Goal: Information Seeking & Learning: Check status

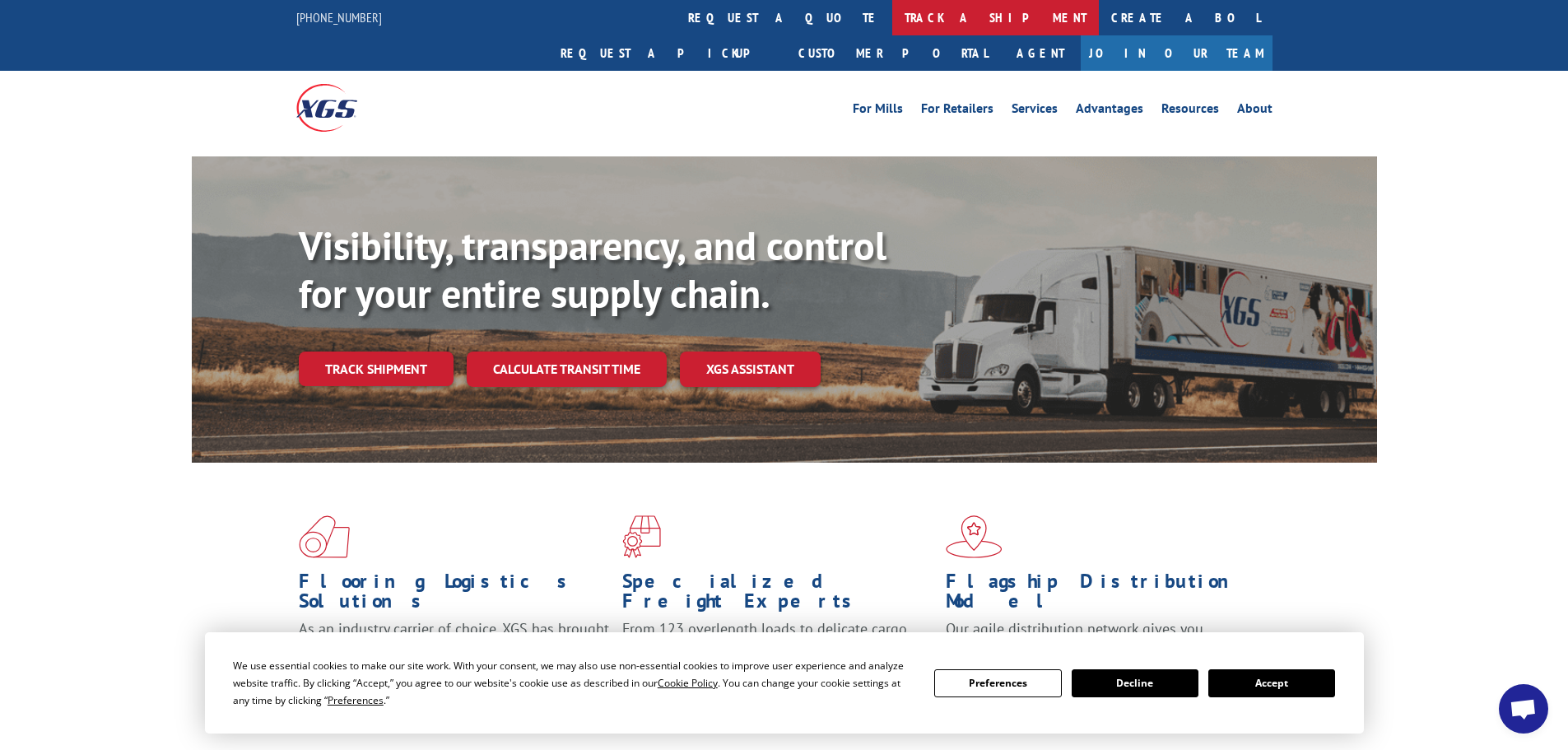
click at [892, 8] on link "track a shipment" at bounding box center [995, 18] width 207 height 35
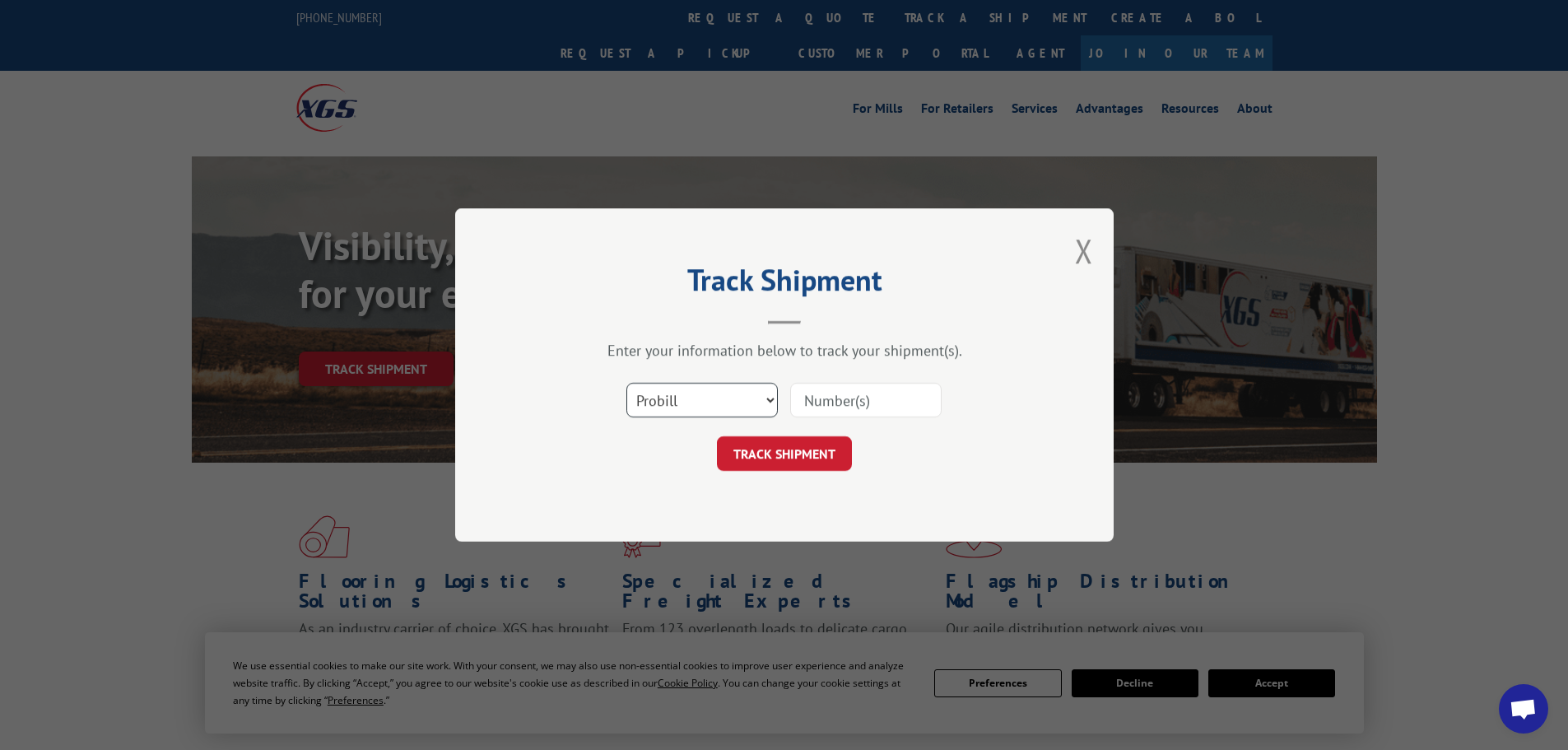
click at [662, 398] on select "Select category... Probill BOL PO" at bounding box center [702, 400] width 151 height 34
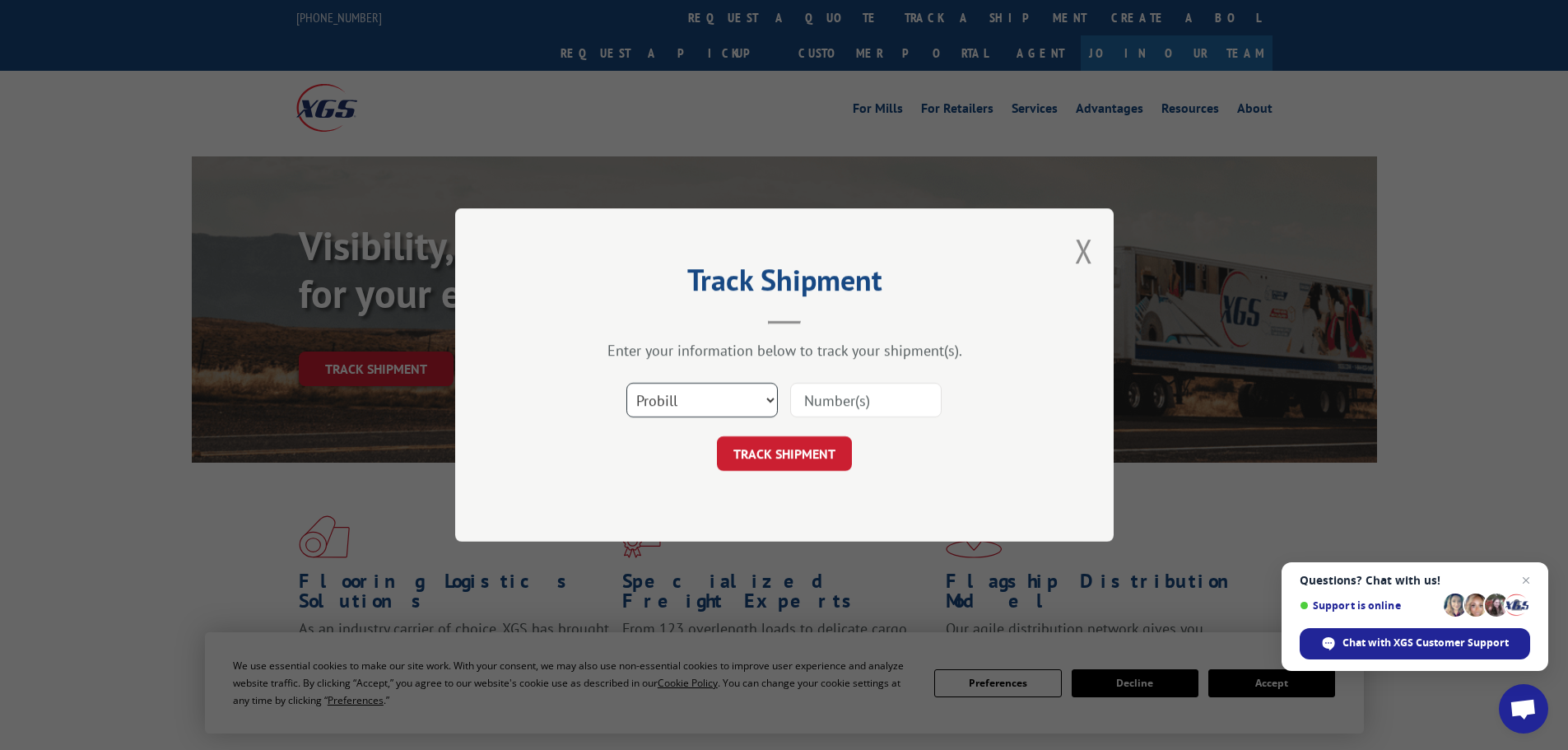
select select "bol"
click at [626, 383] on select "Select category... Probill BOL PO" at bounding box center [702, 400] width 151 height 34
paste input "6003267"
type input "6003267"
click at [798, 446] on button "TRACK SHIPMENT" at bounding box center [784, 453] width 135 height 34
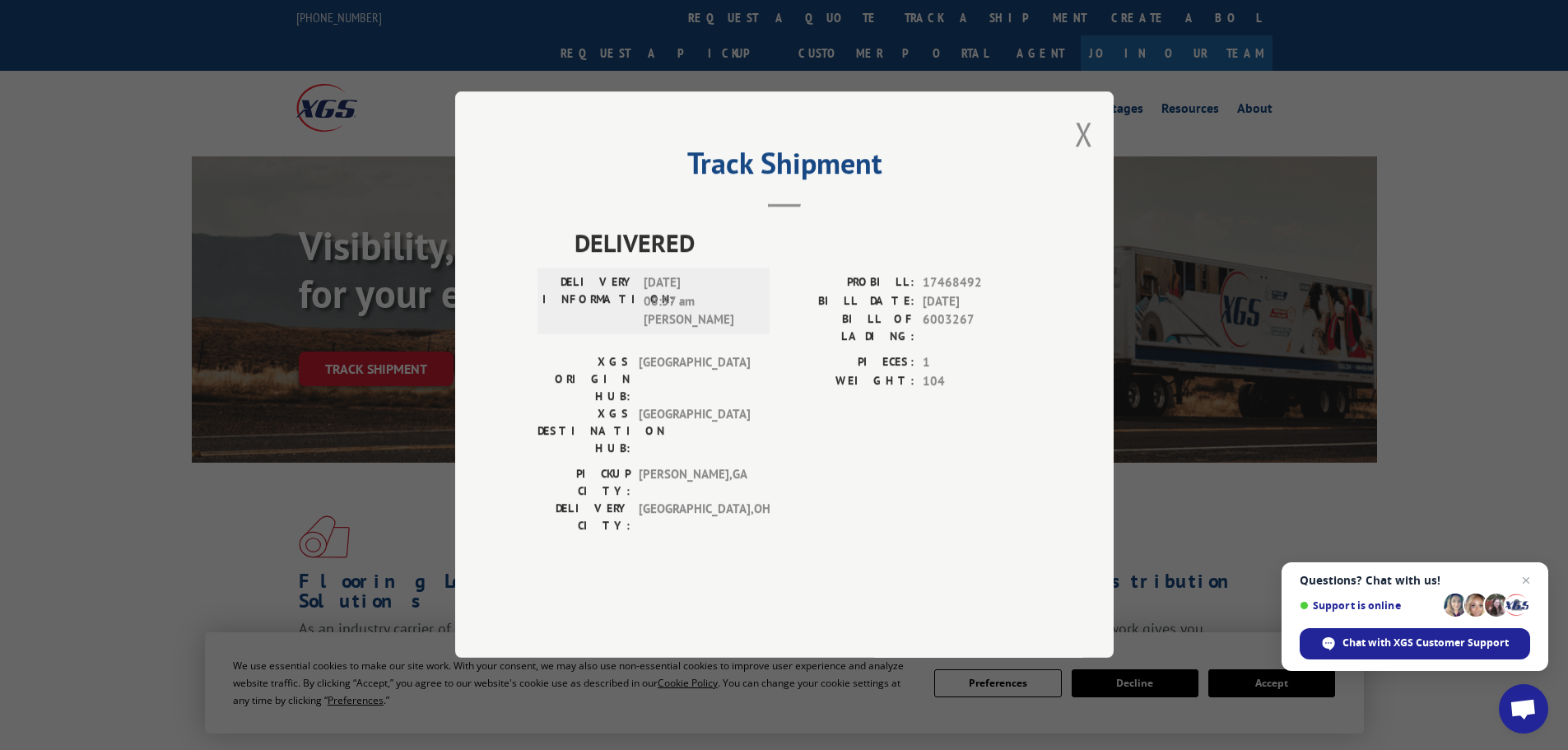
click at [55, 706] on div "Track Shipment DELIVERED DELIVERY INFORMATION: [DATE] 08:57 am [PERSON_NAME]: 1…" at bounding box center [784, 375] width 1568 height 750
click at [1088, 156] on button "Close modal" at bounding box center [1084, 133] width 19 height 44
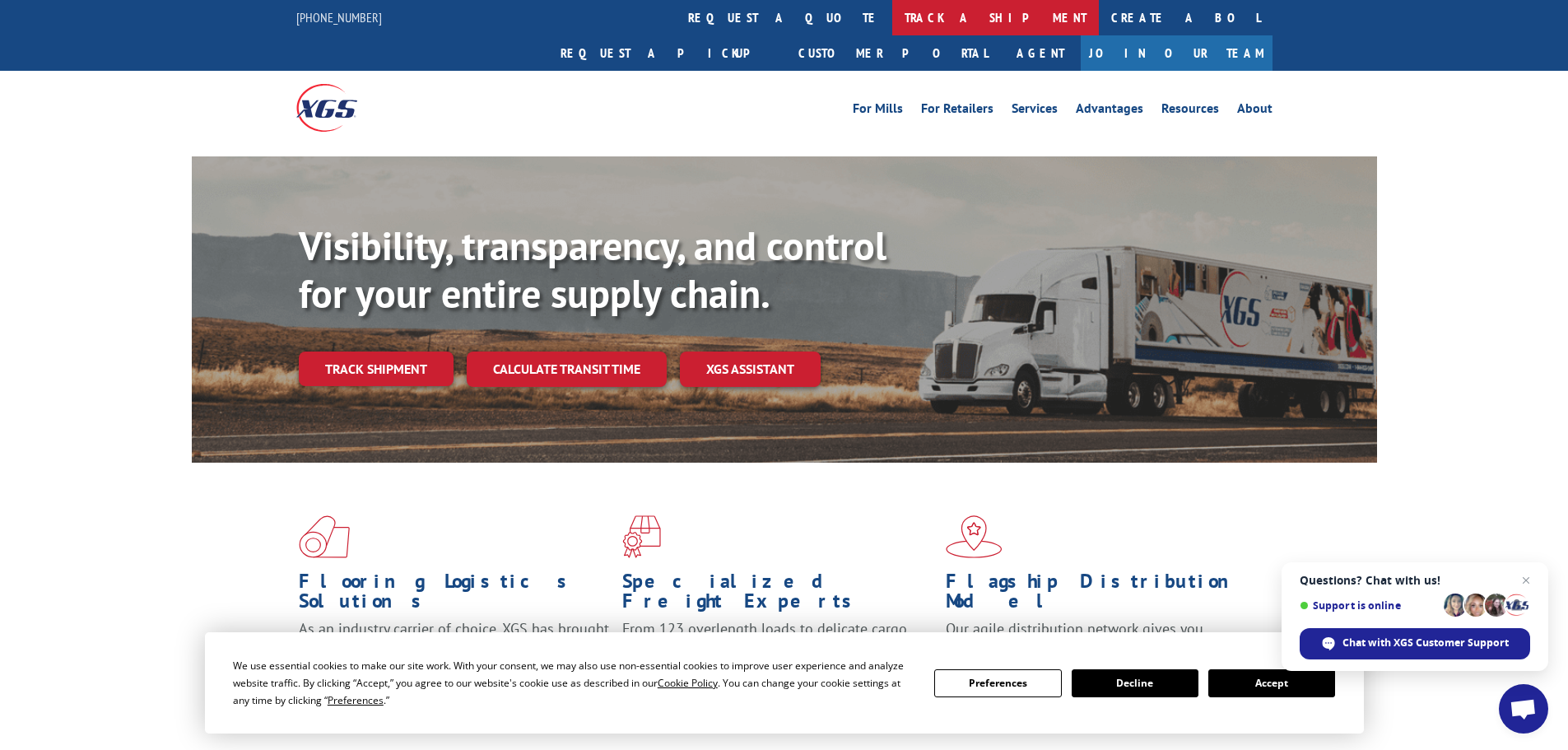
click at [892, 19] on link "track a shipment" at bounding box center [995, 18] width 207 height 35
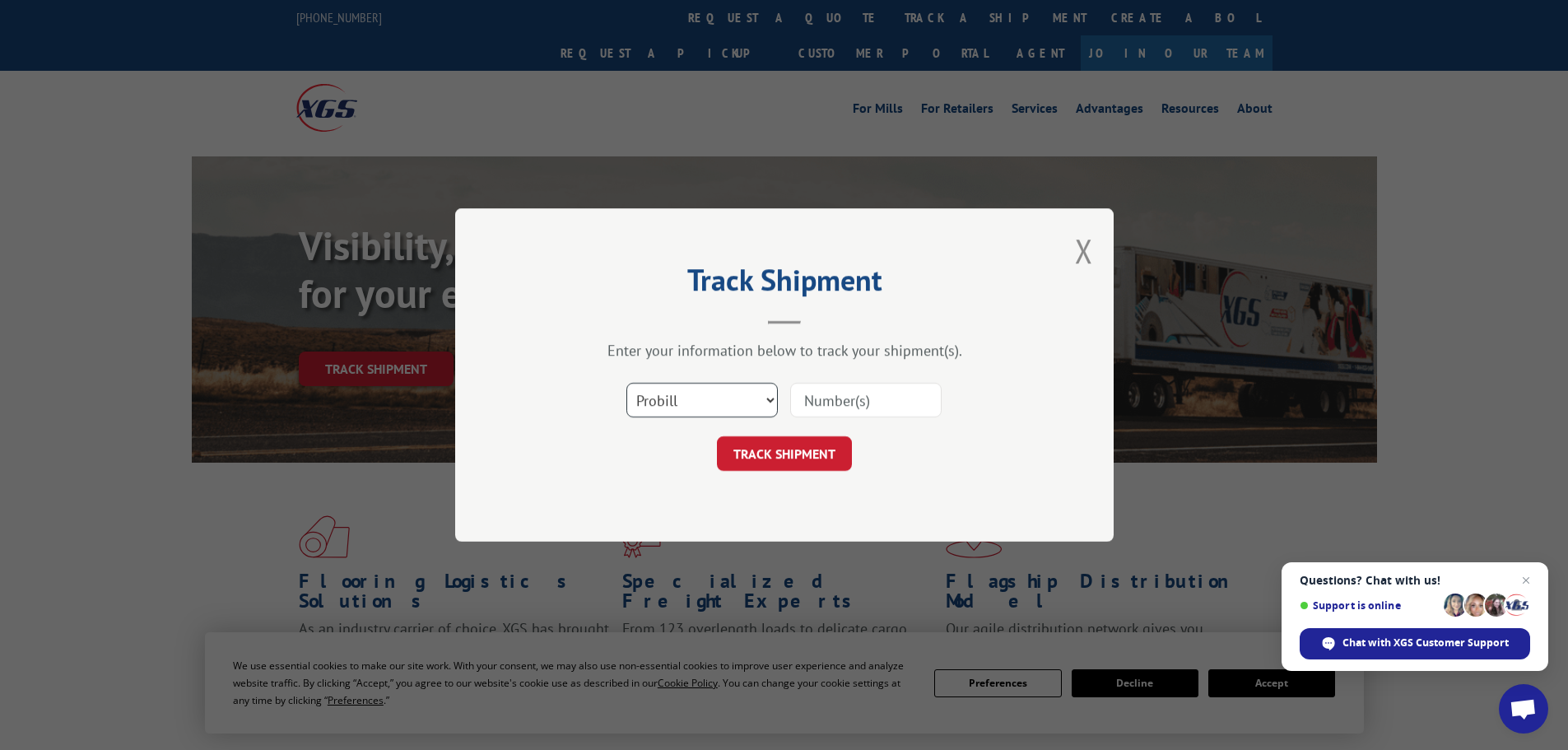
click at [655, 395] on select "Select category... Probill BOL PO" at bounding box center [702, 400] width 151 height 34
select select "bol"
click at [626, 383] on select "Select category... Probill BOL PO" at bounding box center [702, 400] width 151 height 34
paste input "6006821"
type input "6006821"
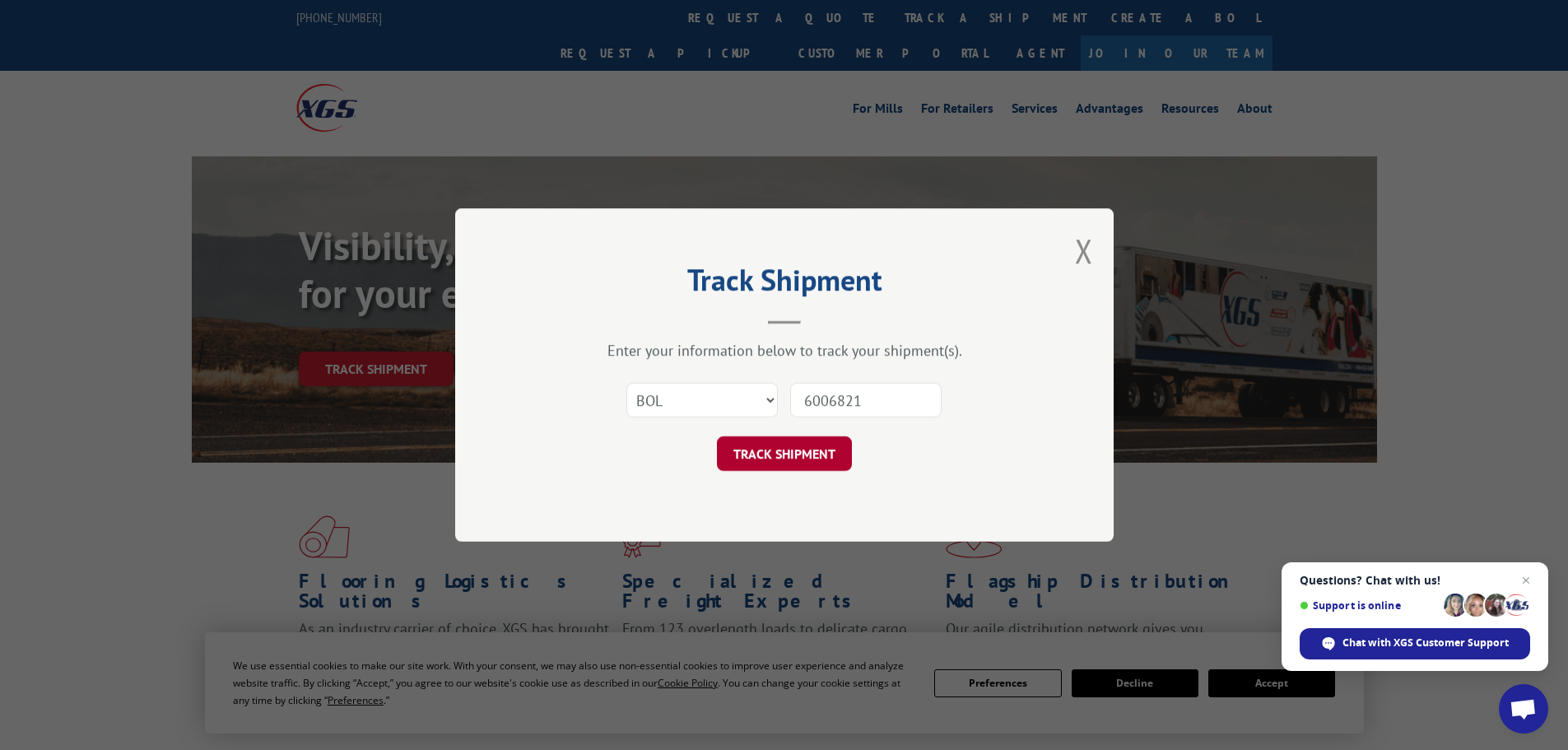
click at [798, 459] on button "TRACK SHIPMENT" at bounding box center [784, 453] width 135 height 34
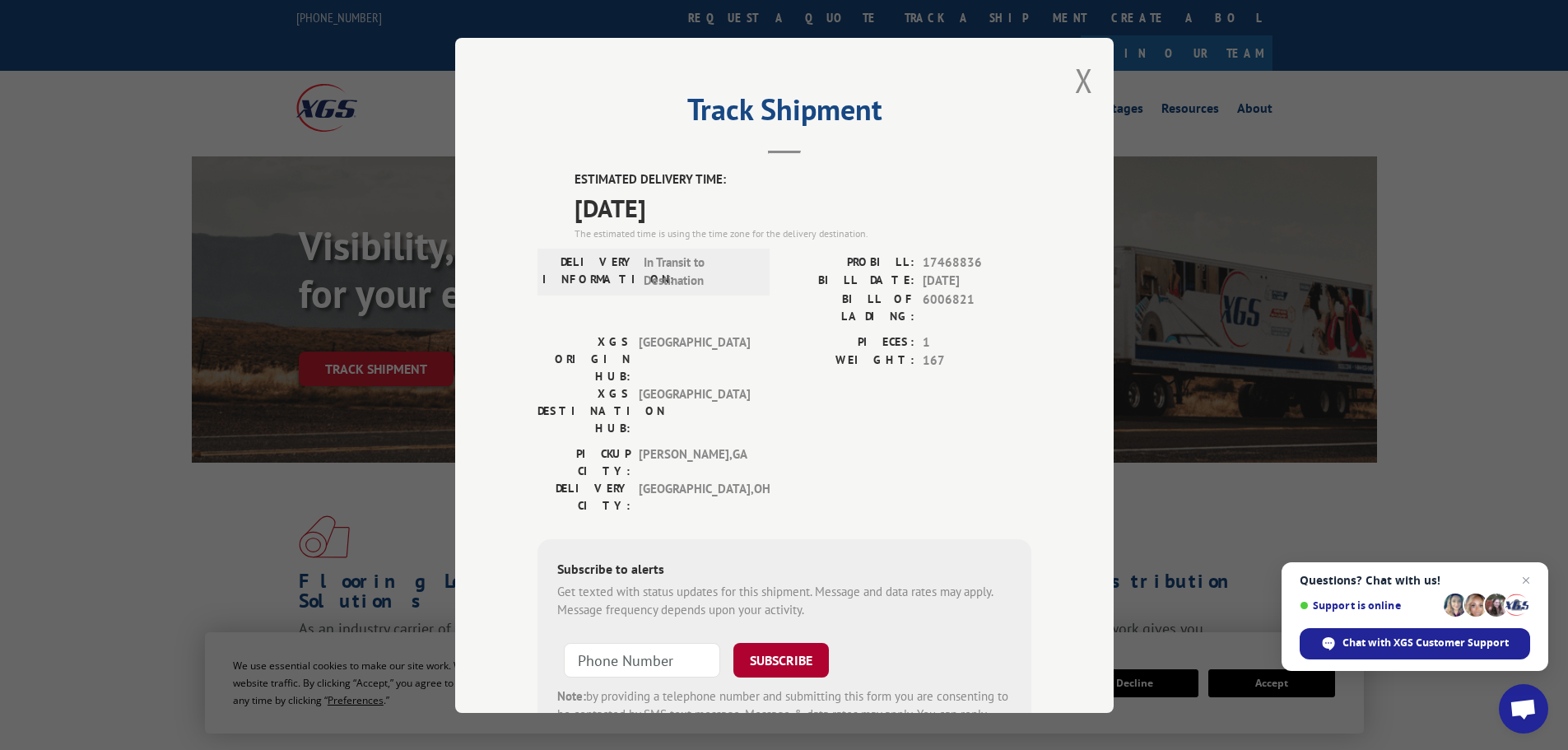
click at [773, 642] on button "SUBSCRIBE" at bounding box center [780, 659] width 95 height 34
click at [774, 642] on button "SUBSCRIBE" at bounding box center [780, 659] width 95 height 34
click at [1077, 74] on button "Close modal" at bounding box center [1084, 80] width 19 height 44
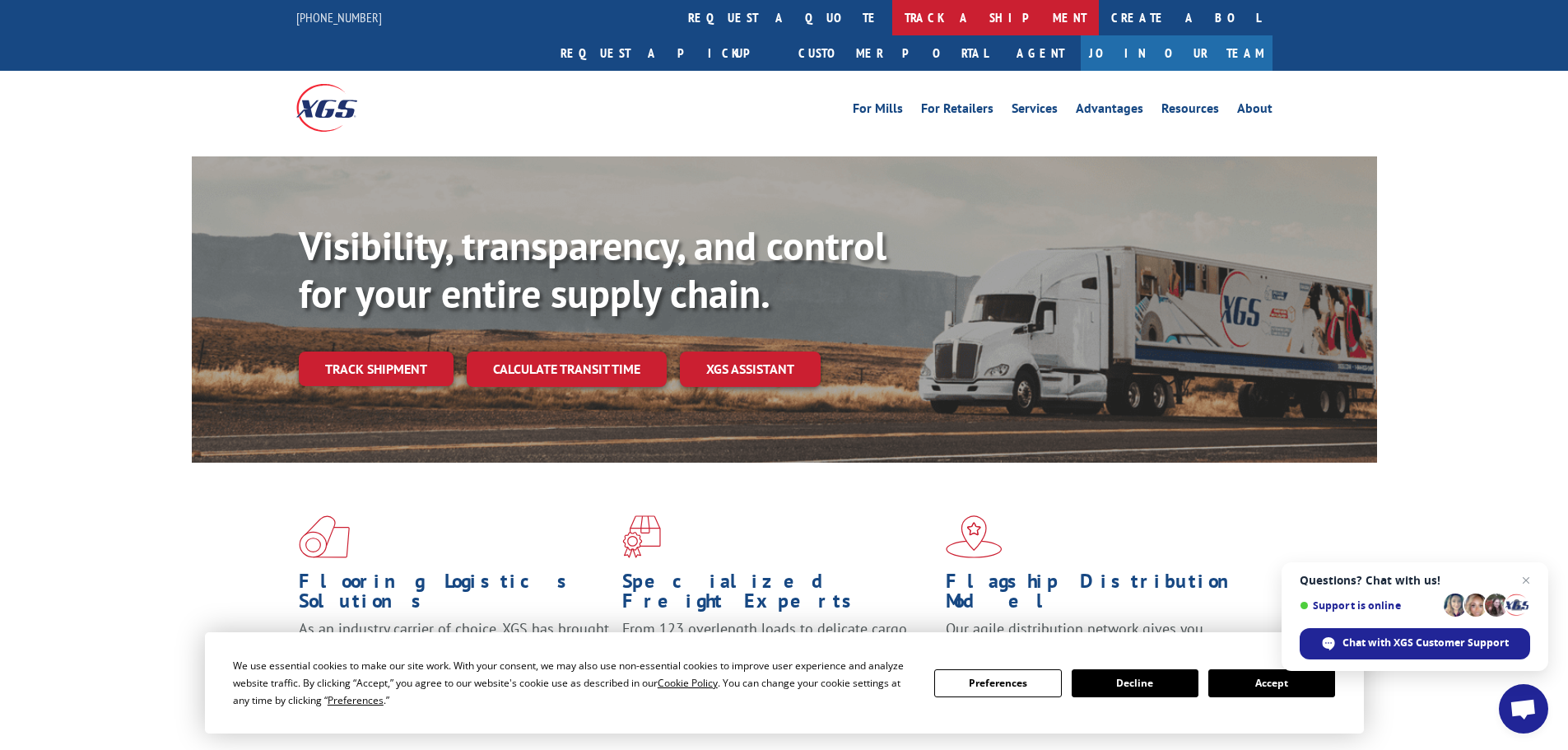
click at [892, 11] on link "track a shipment" at bounding box center [995, 18] width 207 height 35
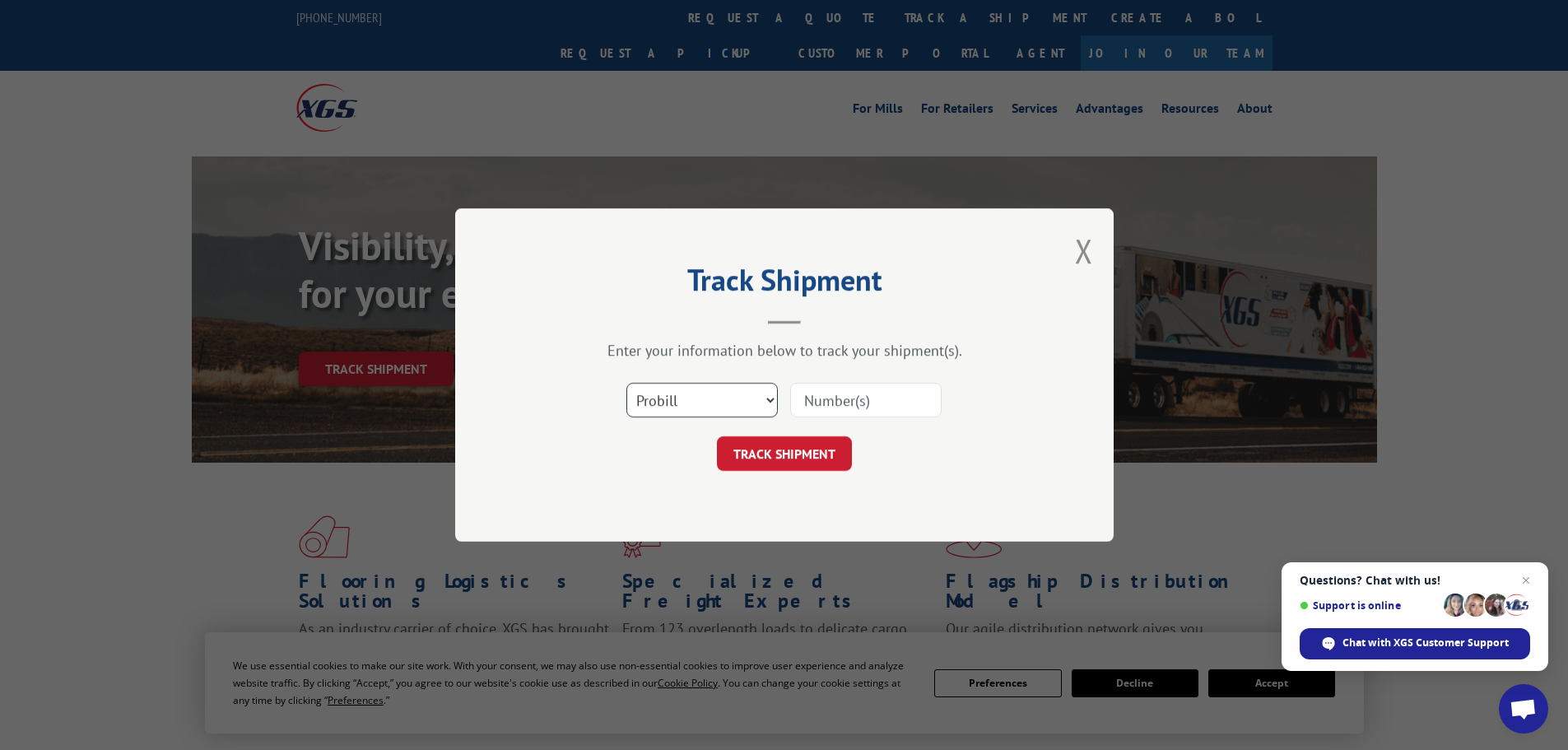
click at [686, 397] on select "Select category... Probill BOL PO" at bounding box center [702, 400] width 151 height 34
select select "bol"
click at [626, 383] on select "Select category... Probill BOL PO" at bounding box center [702, 400] width 151 height 34
paste input "6006954"
type input "6006954"
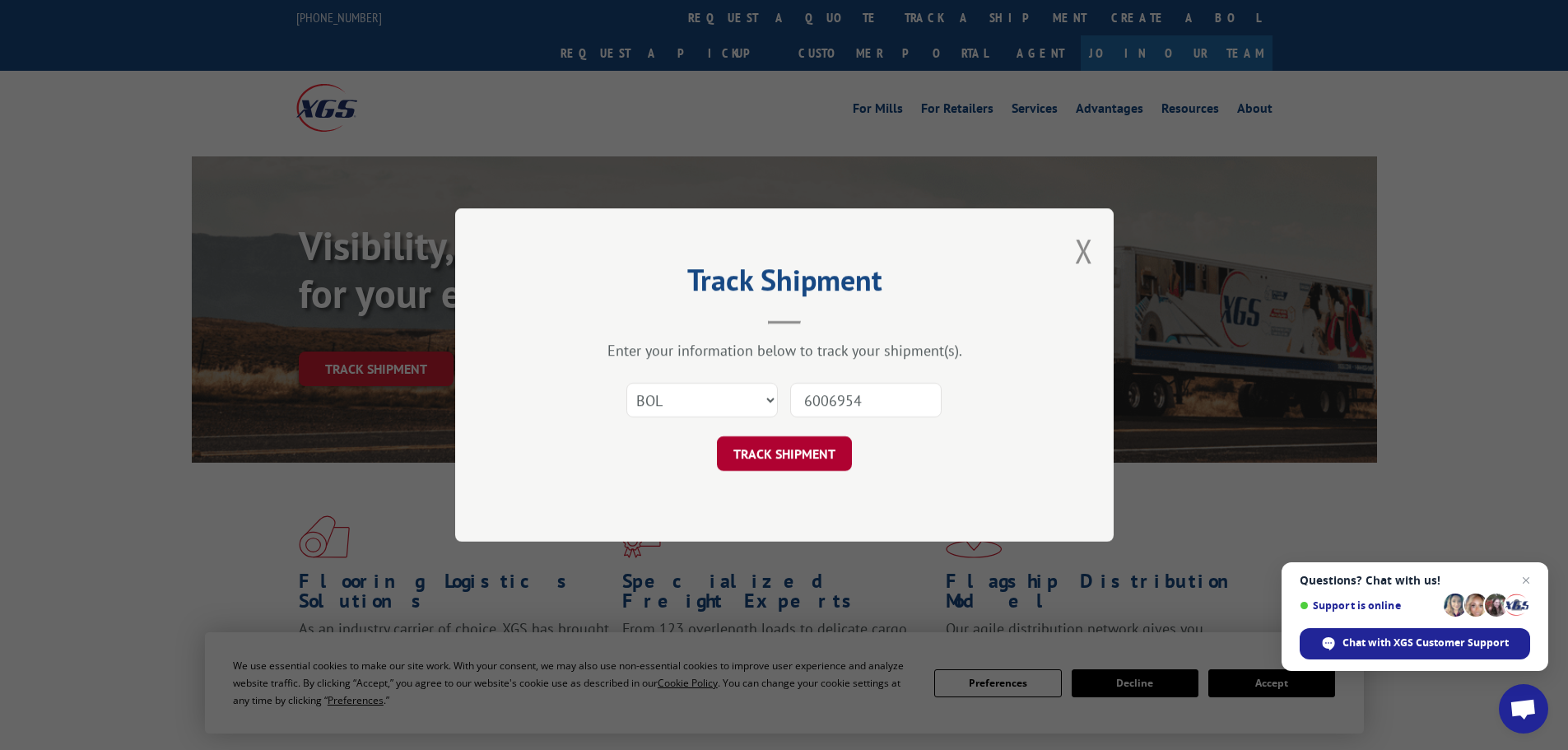
click at [790, 452] on button "TRACK SHIPMENT" at bounding box center [784, 453] width 135 height 34
